Goal: Navigation & Orientation: Find specific page/section

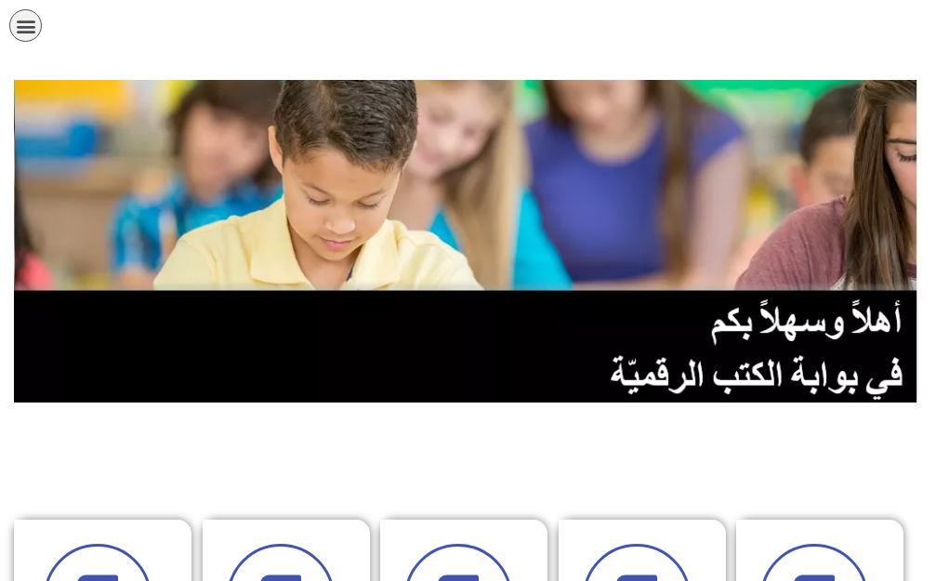
scroll to position [0, 36]
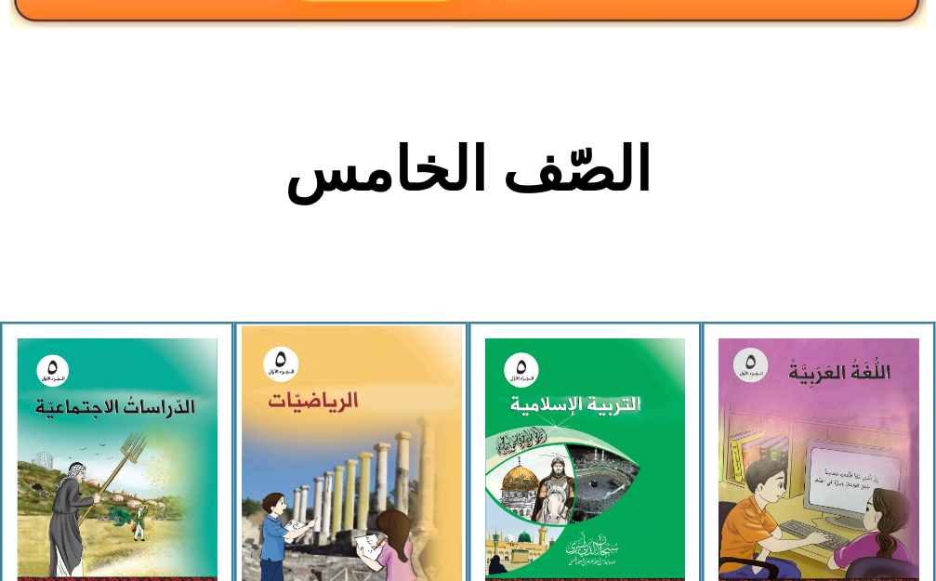
scroll to position [372, 0]
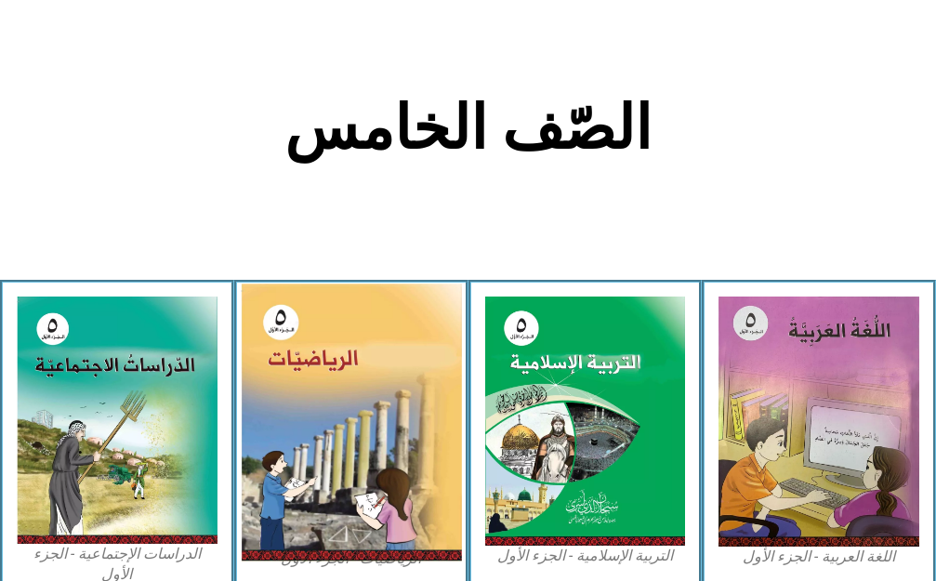
click at [348, 467] on img at bounding box center [351, 423] width 220 height 278
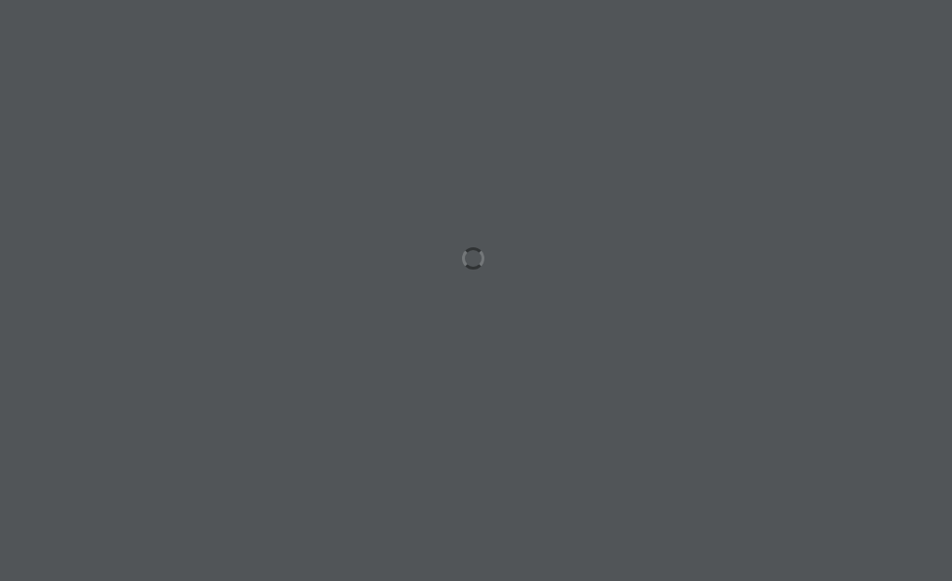
scroll to position [0, 36]
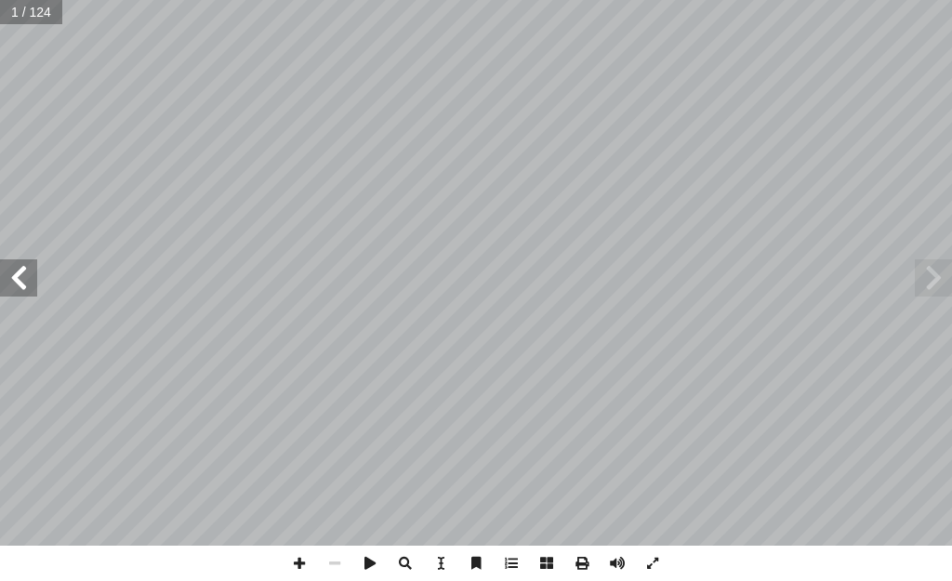
click at [1, 265] on span at bounding box center [18, 277] width 37 height 37
click at [2, 267] on span at bounding box center [18, 277] width 37 height 37
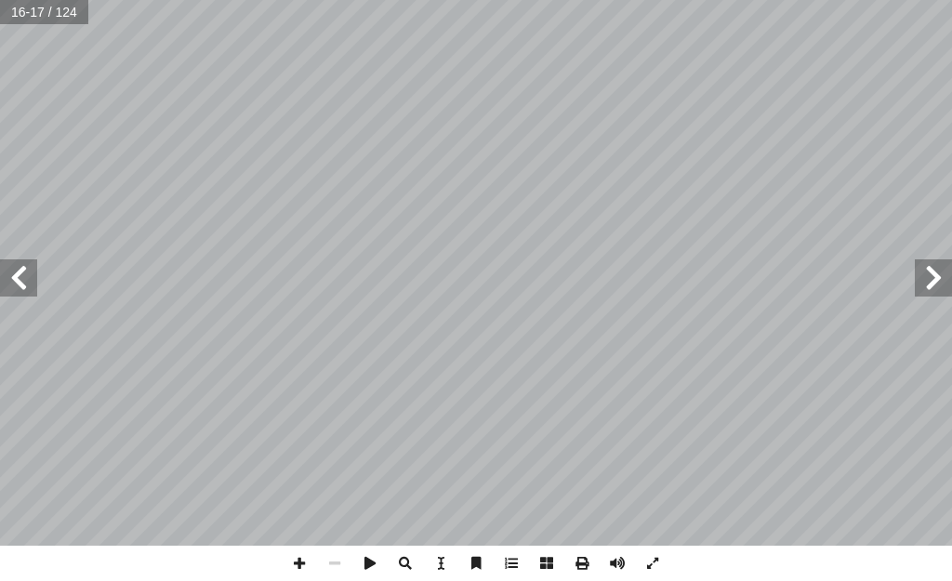
click at [12, 269] on span at bounding box center [18, 277] width 37 height 37
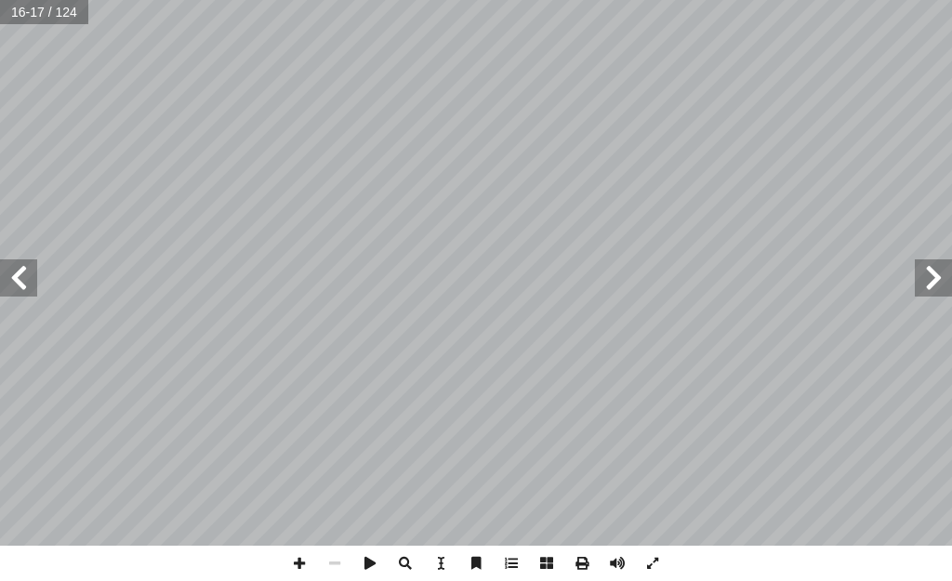
click at [12, 269] on span at bounding box center [18, 277] width 37 height 37
click at [299, 568] on span at bounding box center [299, 563] width 35 height 35
click at [301, 557] on span at bounding box center [299, 563] width 35 height 35
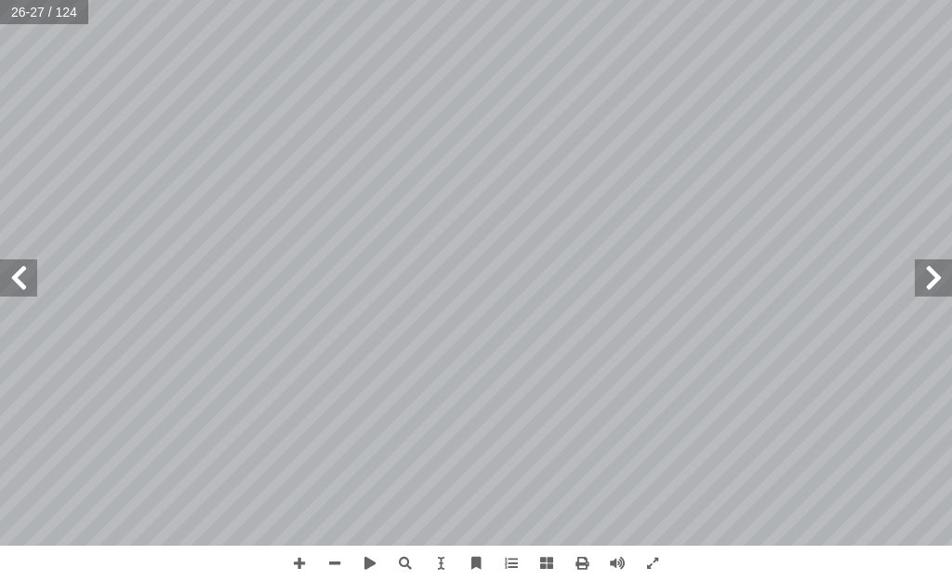
click at [948, 278] on span at bounding box center [933, 277] width 37 height 37
click at [944, 266] on span at bounding box center [933, 277] width 37 height 37
